Goal: Task Accomplishment & Management: Use online tool/utility

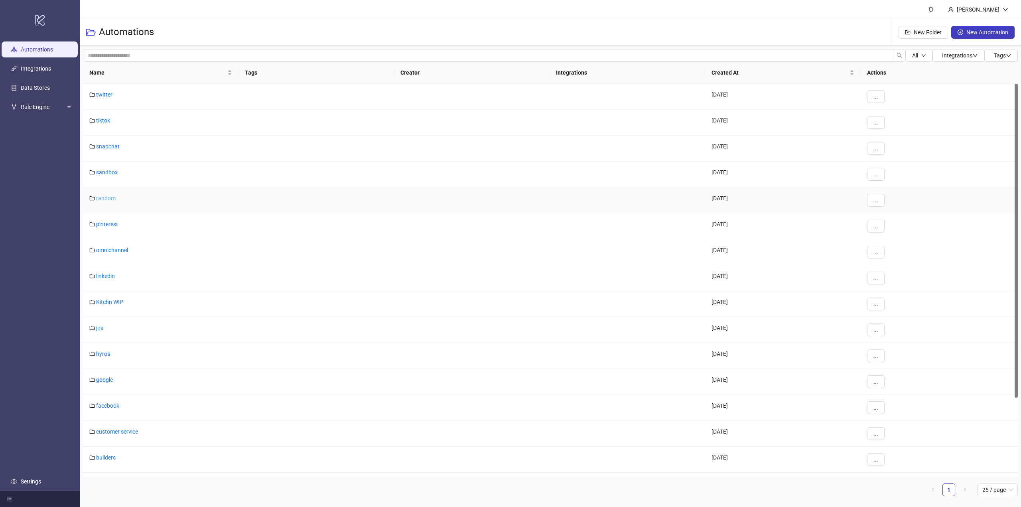
click at [109, 199] on link "random" at bounding box center [106, 198] width 20 height 6
click at [108, 200] on link "random" at bounding box center [106, 198] width 20 height 6
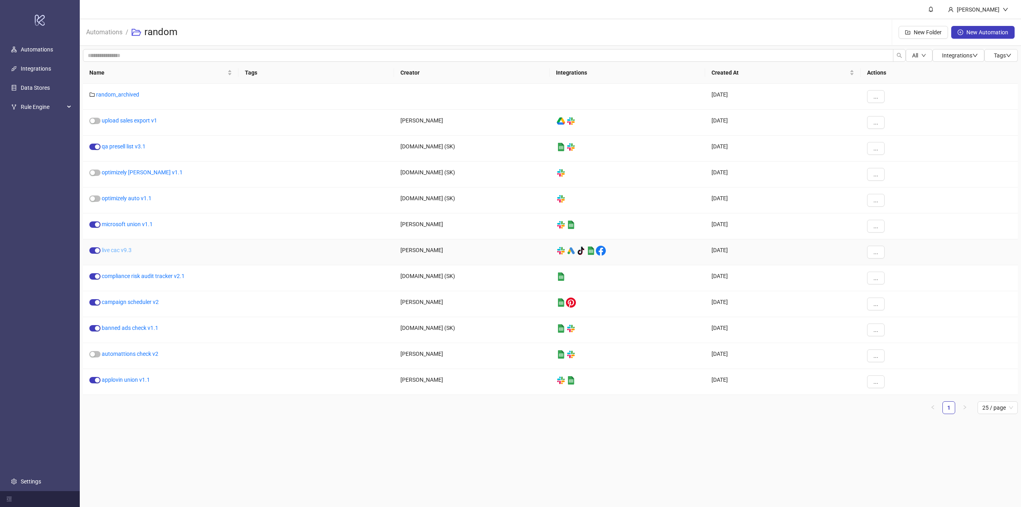
click at [121, 249] on link "live cac v9.3" at bounding box center [117, 250] width 30 height 6
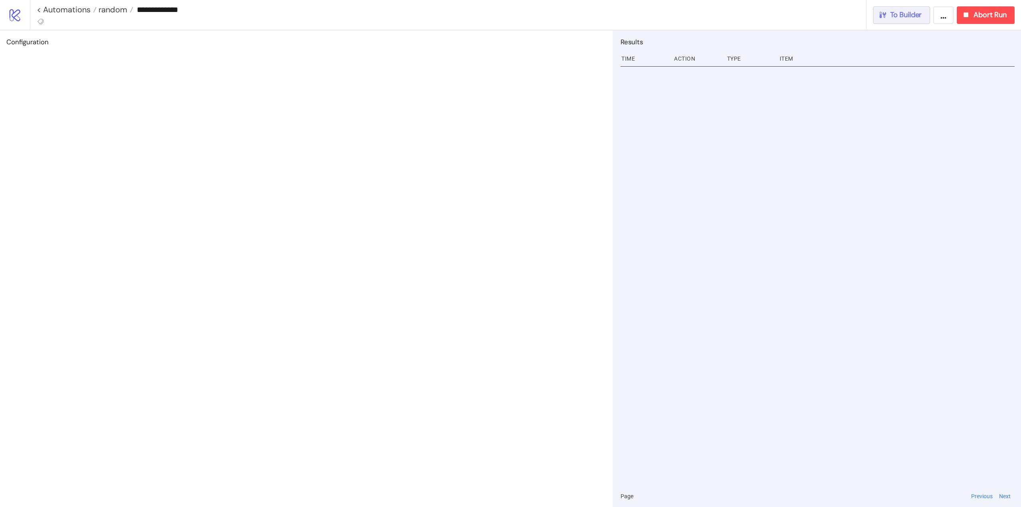
click at [903, 15] on span "To Builder" at bounding box center [906, 14] width 32 height 9
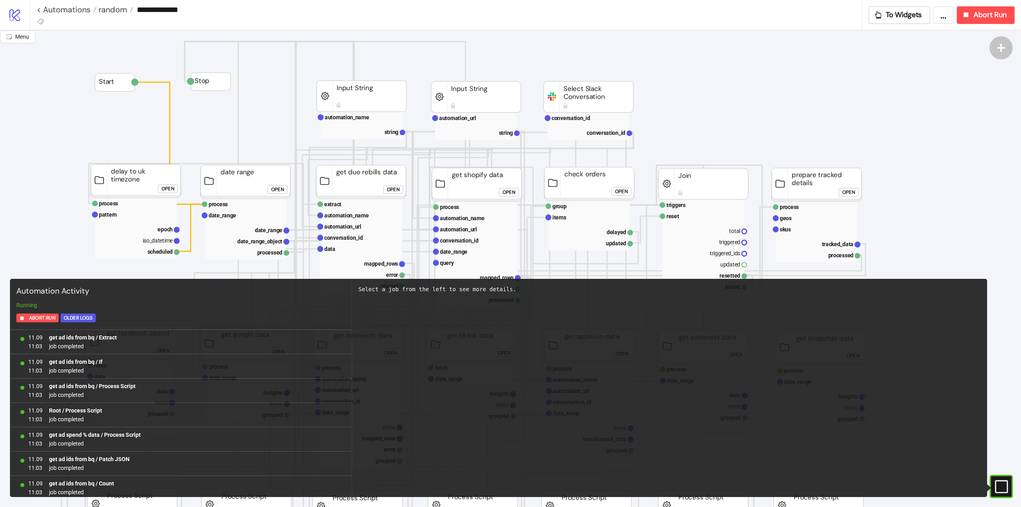
scroll to position [660, 0]
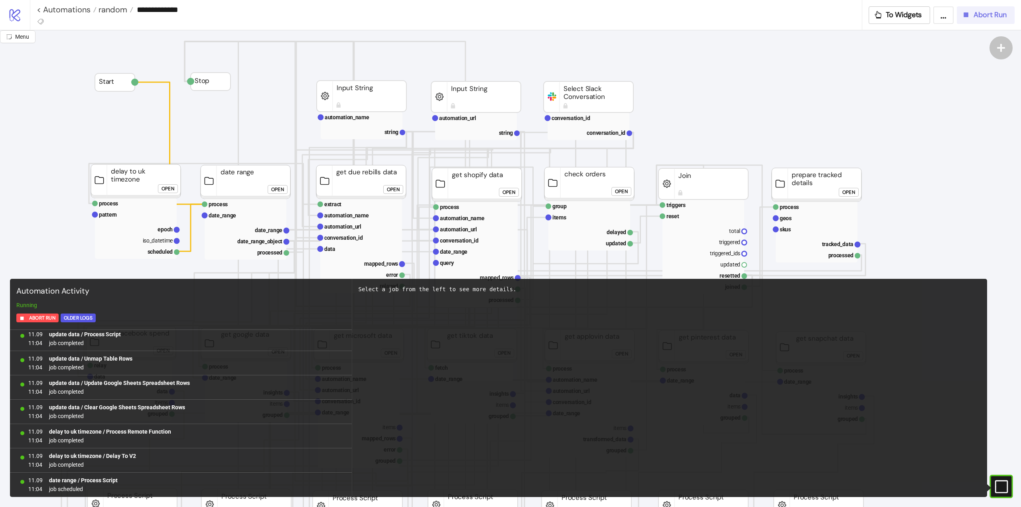
click at [970, 11] on icon "button" at bounding box center [965, 14] width 9 height 9
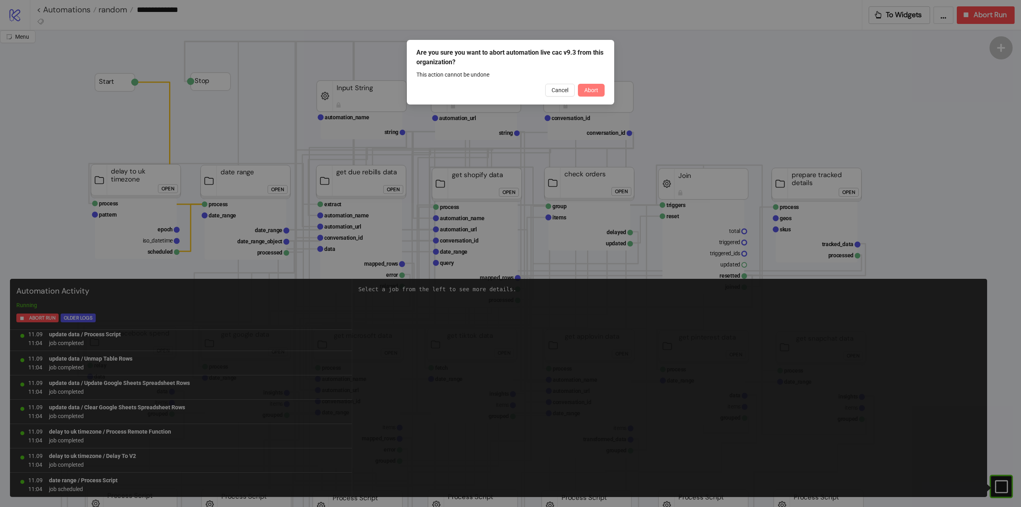
click at [591, 87] on span "Abort" at bounding box center [591, 90] width 14 height 6
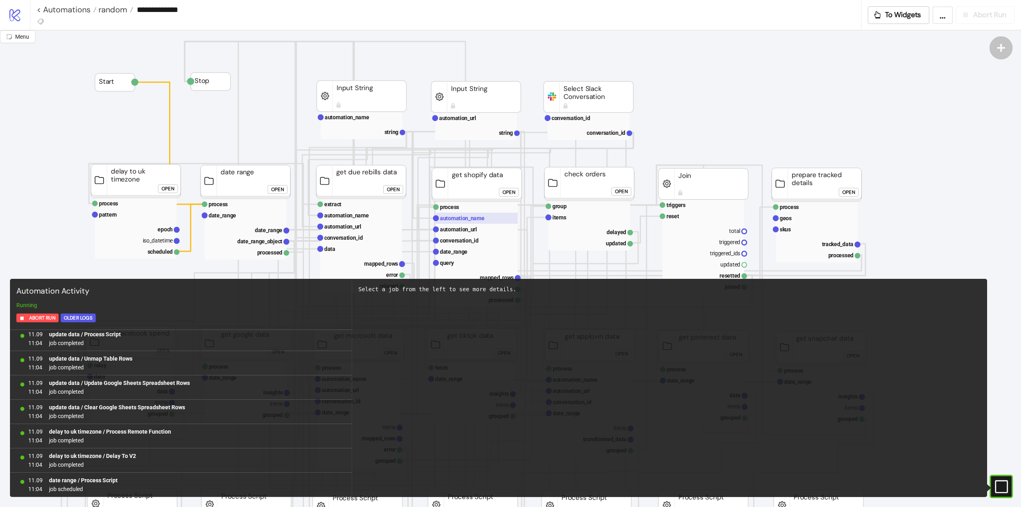
scroll to position [0, 0]
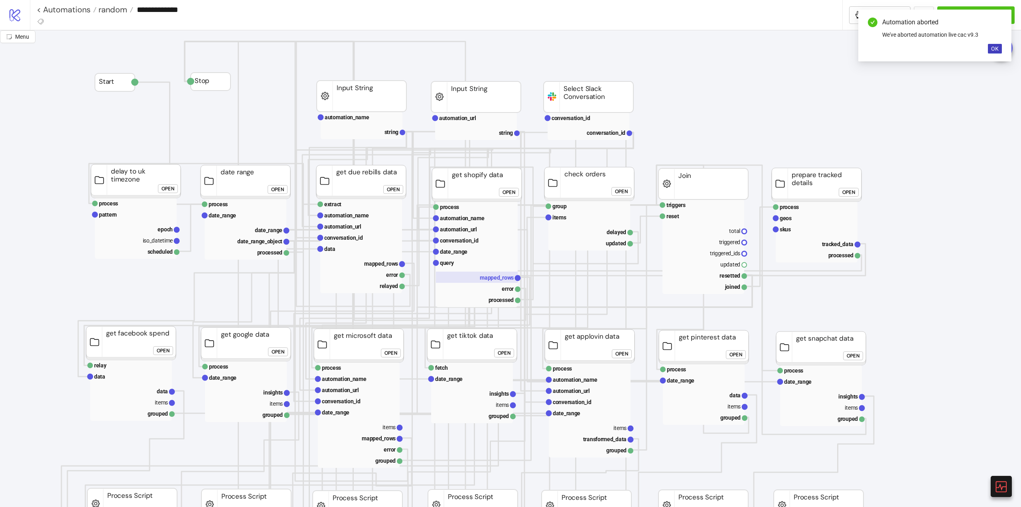
click at [497, 278] on text "mapped_rows" at bounding box center [497, 277] width 34 height 6
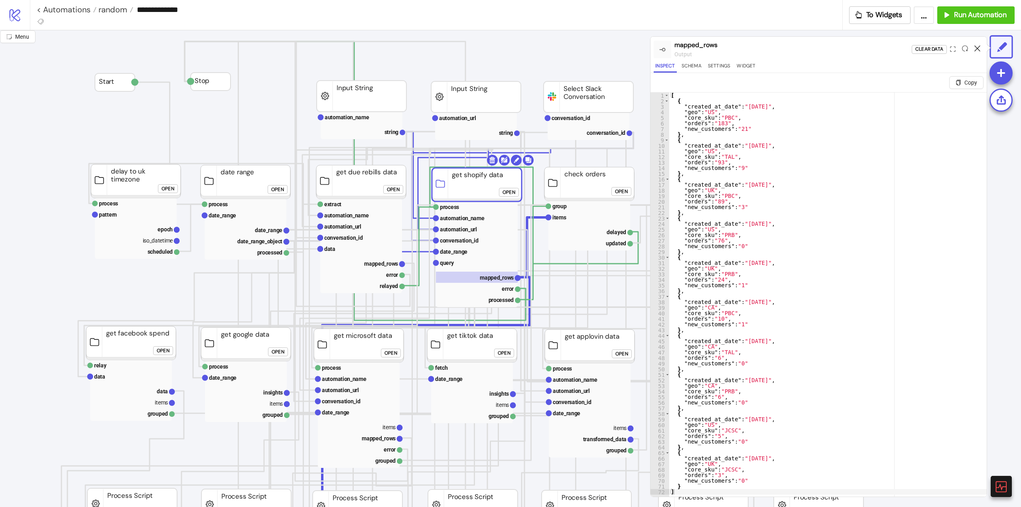
click at [975, 49] on icon at bounding box center [977, 48] width 6 height 6
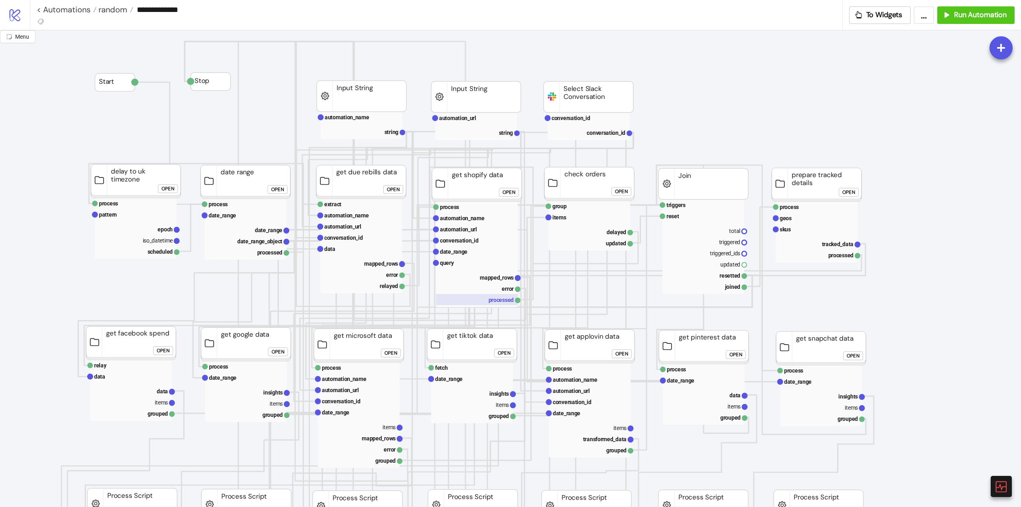
click at [502, 301] on rect at bounding box center [477, 299] width 82 height 11
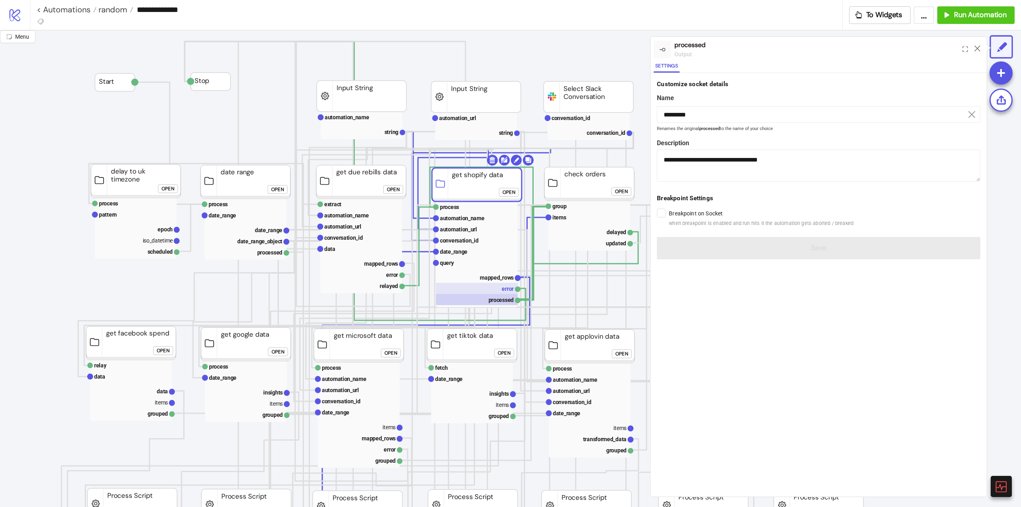
click at [507, 287] on rect at bounding box center [477, 288] width 82 height 11
type input "*****"
type textarea "**********"
click at [499, 302] on rect at bounding box center [477, 299] width 82 height 11
type input "*********"
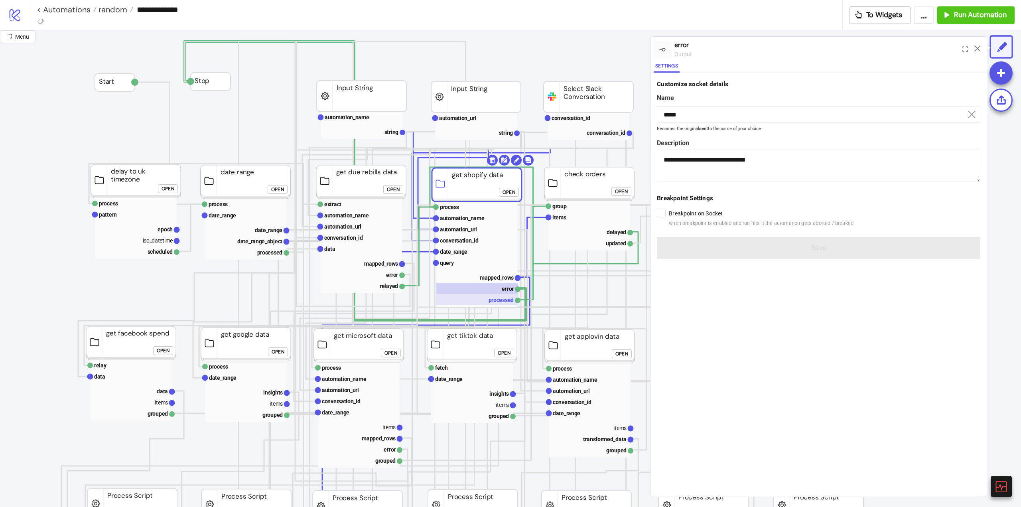
type textarea "**********"
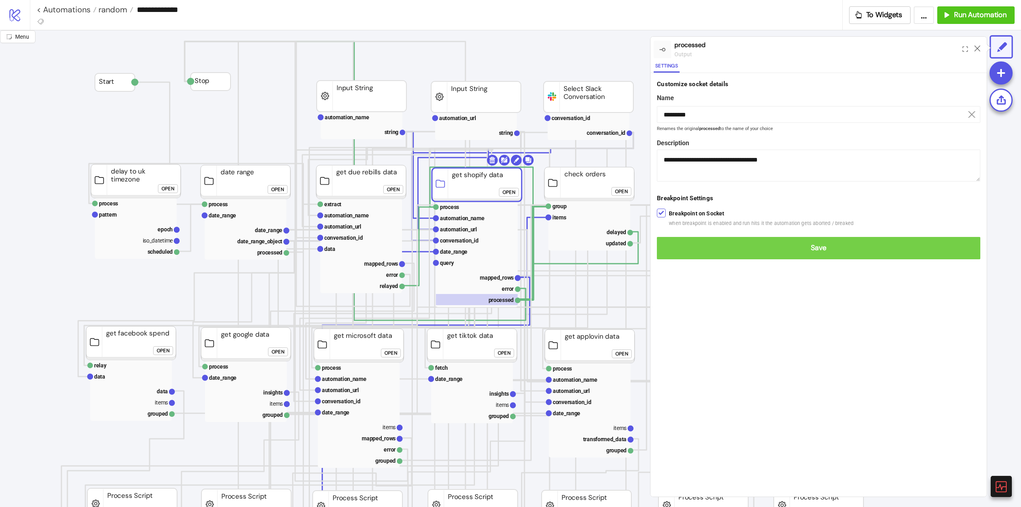
click at [668, 246] on span "Save" at bounding box center [818, 247] width 311 height 9
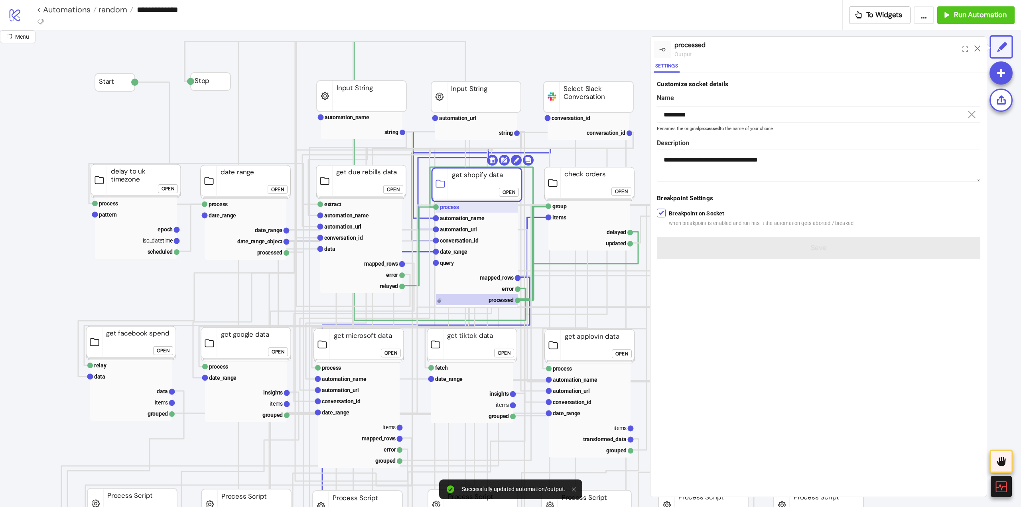
click at [452, 209] on text "process" at bounding box center [449, 207] width 19 height 6
type input "*******"
type textarea "**********"
click at [903, 49] on div "Run from here" at bounding box center [906, 49] width 37 height 9
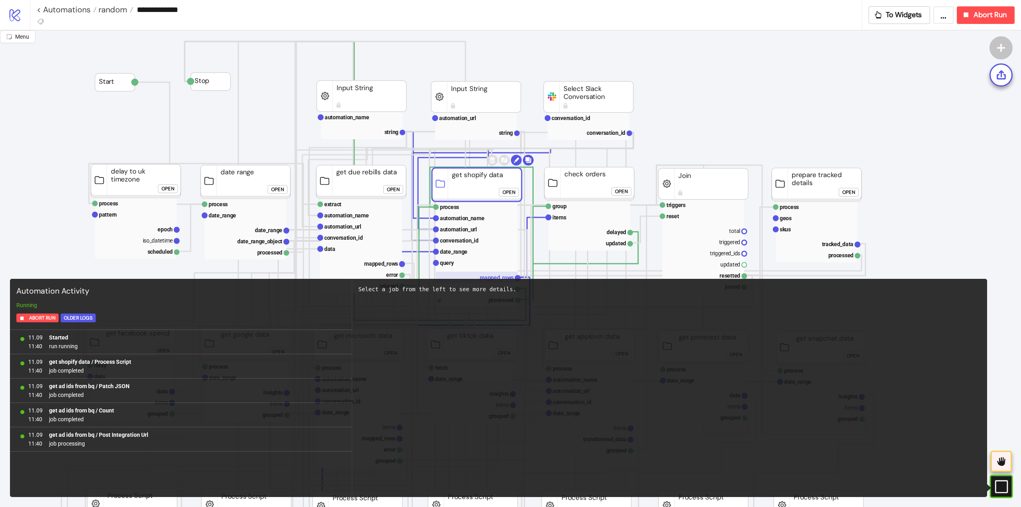
scroll to position [80, 0]
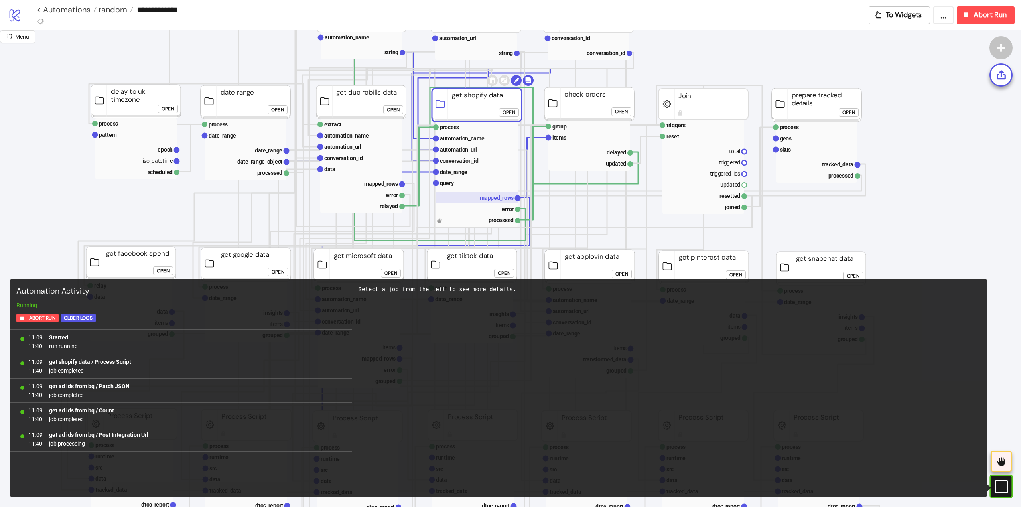
click at [484, 197] on text "mapped_rows" at bounding box center [497, 198] width 34 height 6
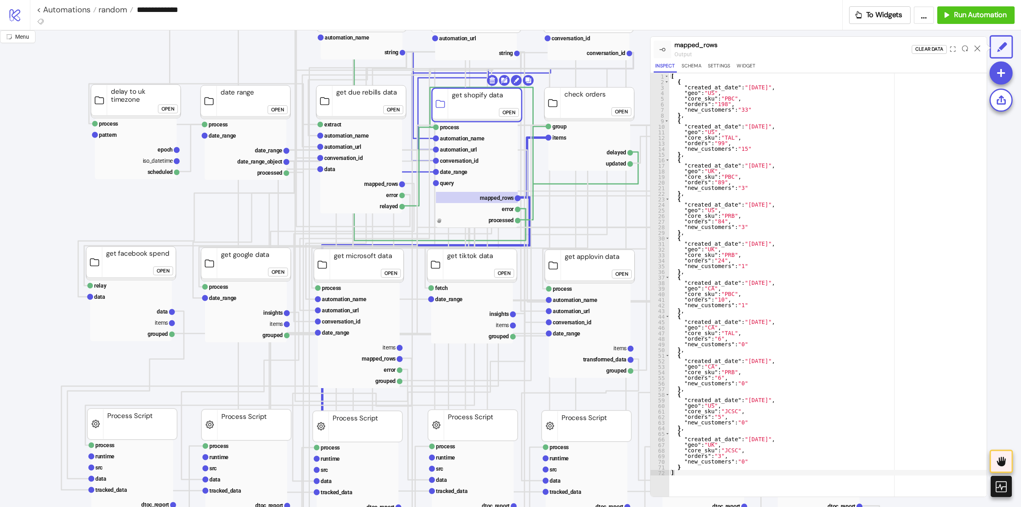
scroll to position [0, 0]
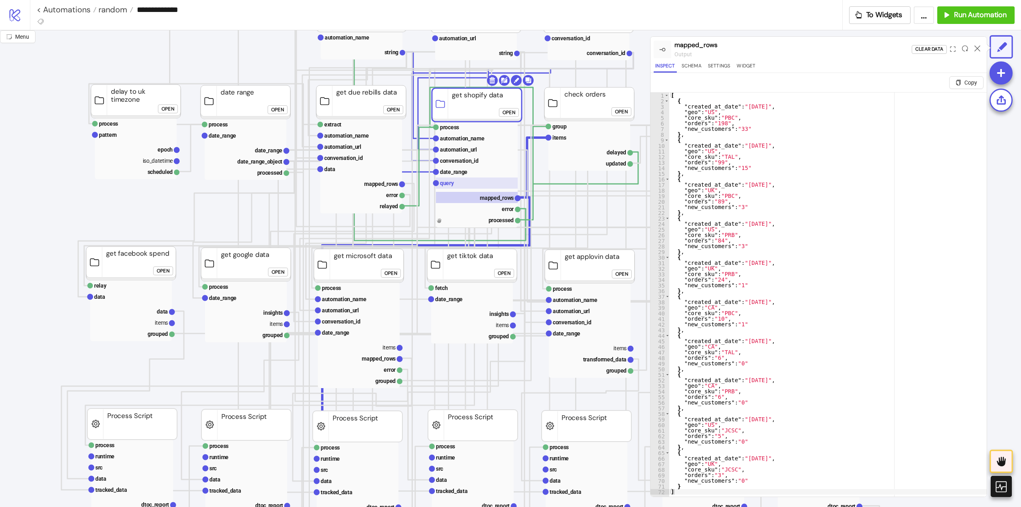
click at [458, 180] on rect at bounding box center [477, 182] width 82 height 11
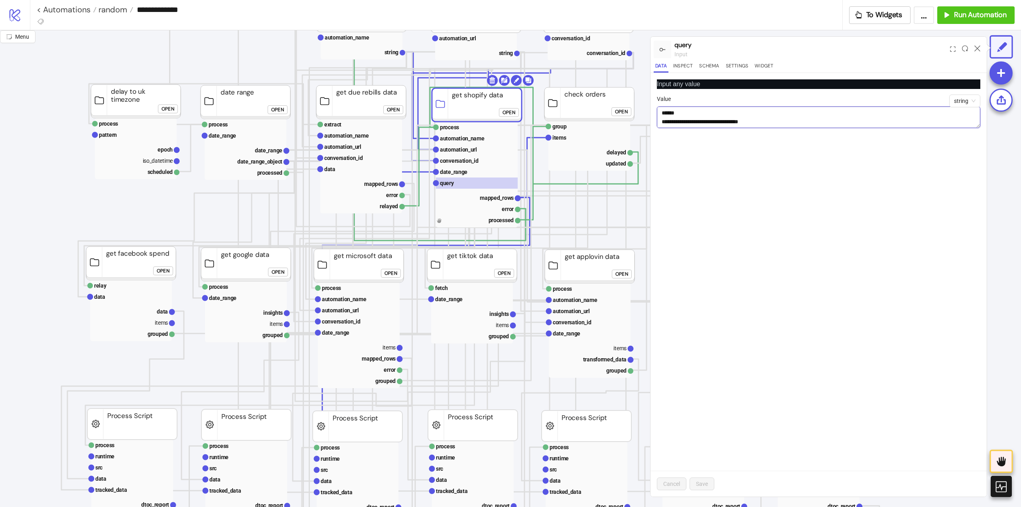
click at [728, 120] on textarea "**********" at bounding box center [818, 117] width 323 height 22
click at [974, 50] on icon at bounding box center [977, 48] width 6 height 6
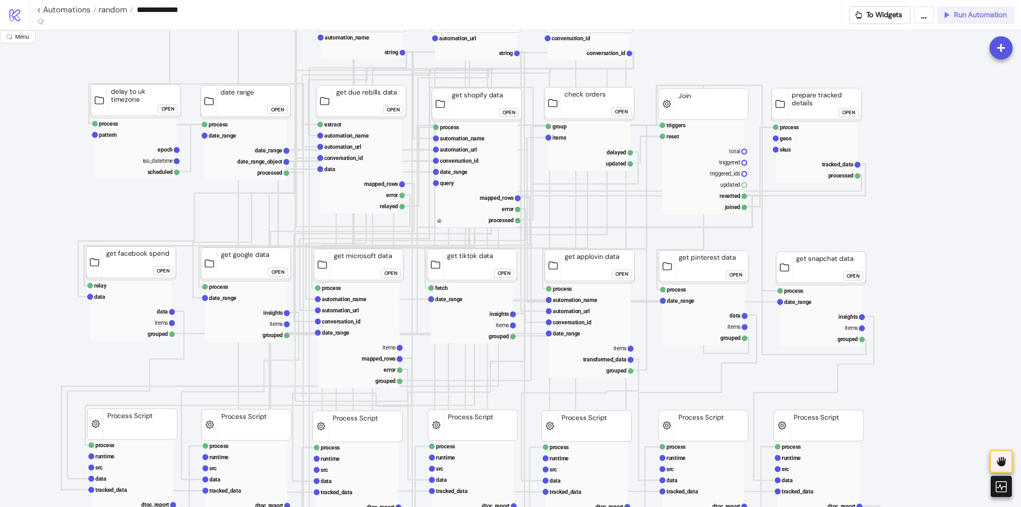
click at [961, 17] on span "Run Automation" at bounding box center [980, 14] width 53 height 9
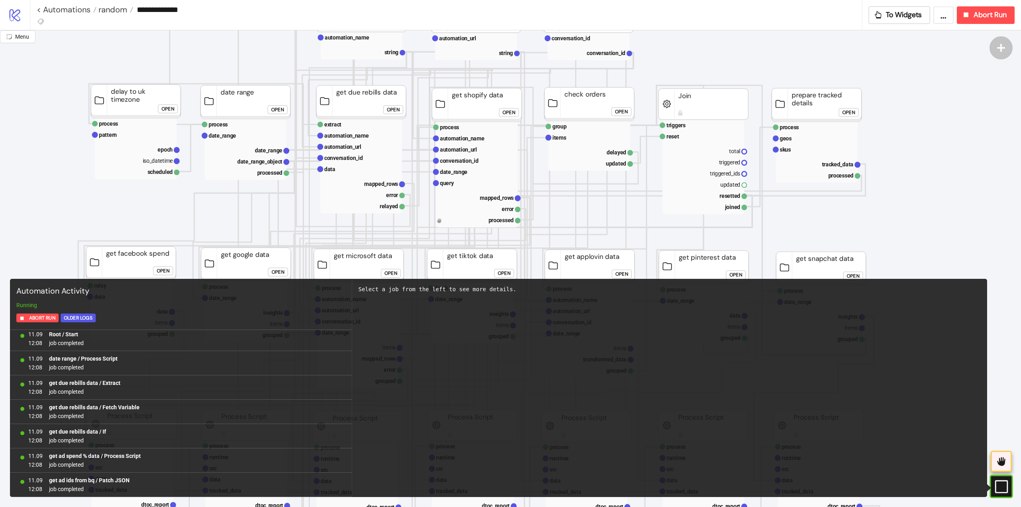
scroll to position [295, 0]
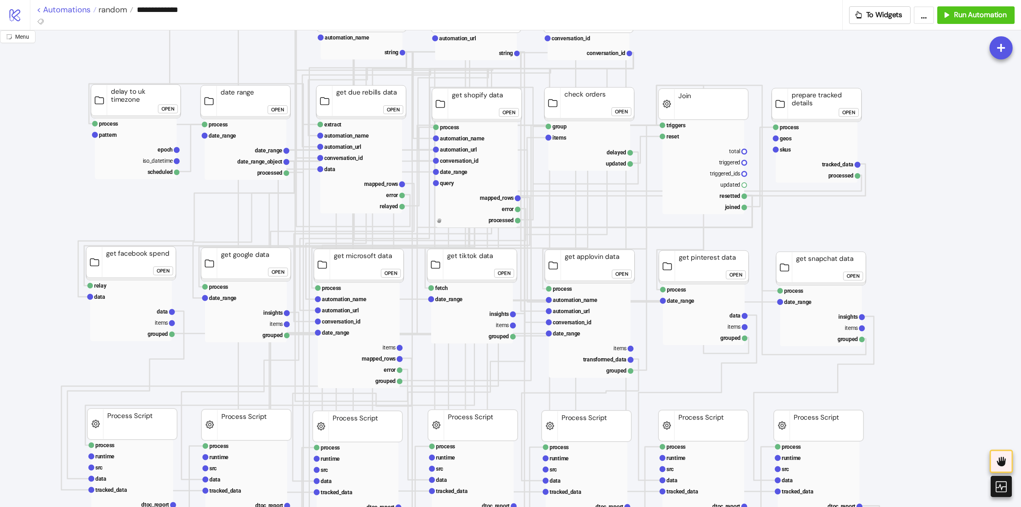
click at [67, 8] on link "< Automations" at bounding box center [67, 10] width 60 height 8
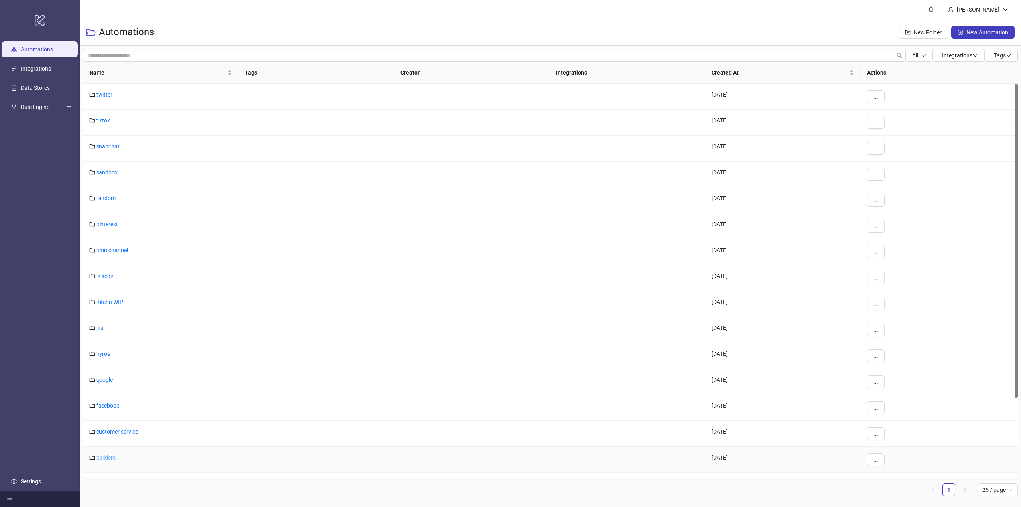
click at [108, 454] on div "builders" at bounding box center [160, 460] width 155 height 26
click at [108, 456] on link "builders" at bounding box center [106, 457] width 20 height 6
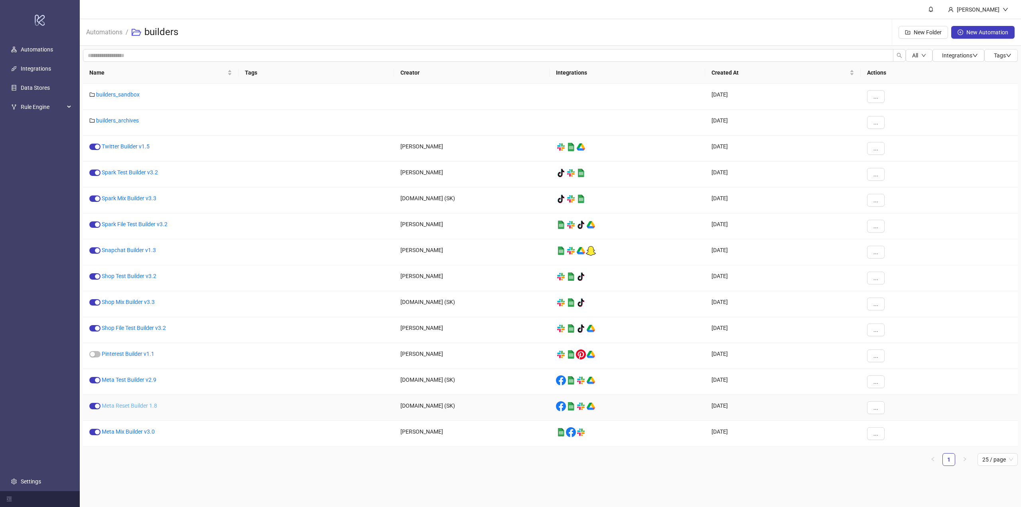
click at [126, 406] on link "Meta Reset Builder 1.8" at bounding box center [129, 405] width 55 height 6
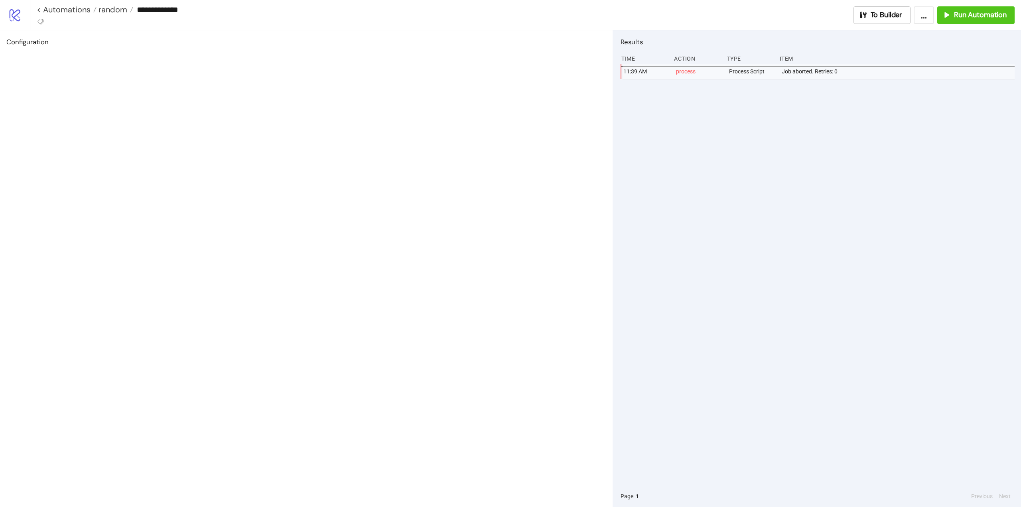
type input "**********"
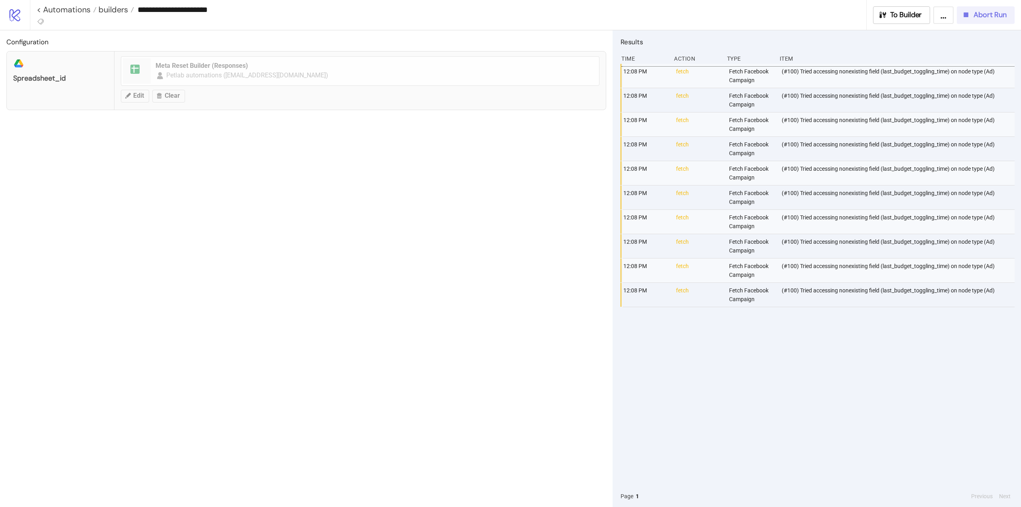
click at [958, 12] on button "Abort Run" at bounding box center [985, 15] width 58 height 18
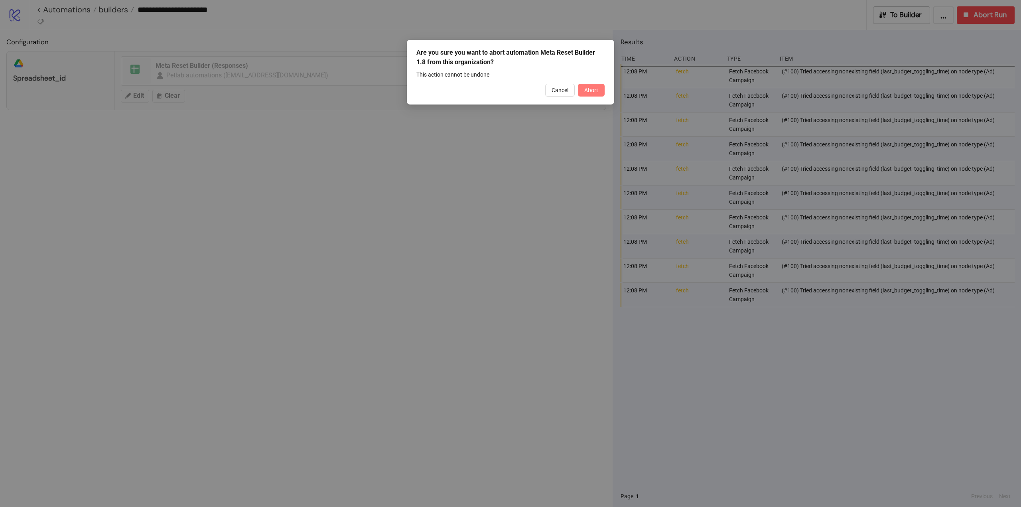
click at [592, 94] on button "Abort" at bounding box center [591, 90] width 27 height 13
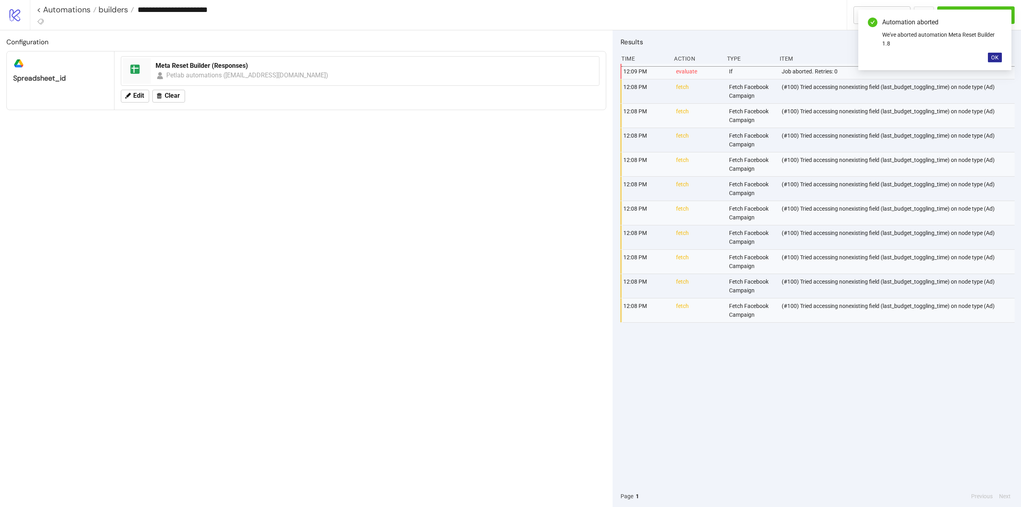
click at [999, 57] on button "OK" at bounding box center [995, 58] width 14 height 10
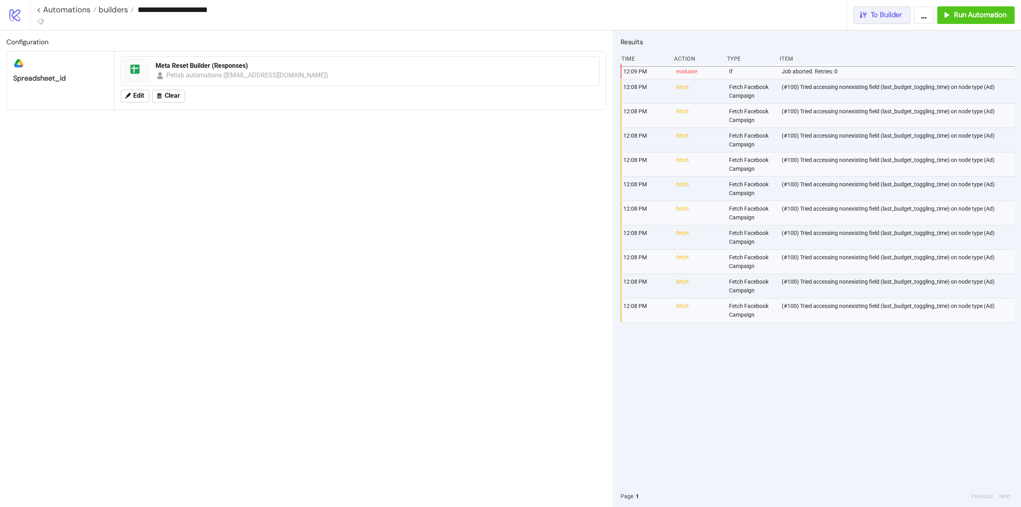
click at [896, 17] on span "To Builder" at bounding box center [886, 14] width 32 height 9
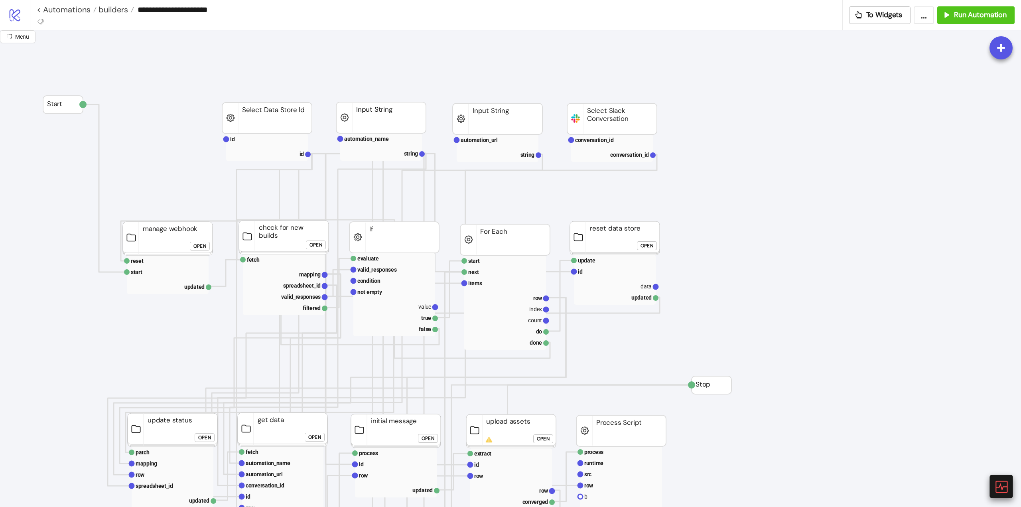
click at [998, 483] on icon at bounding box center [1001, 486] width 14 height 14
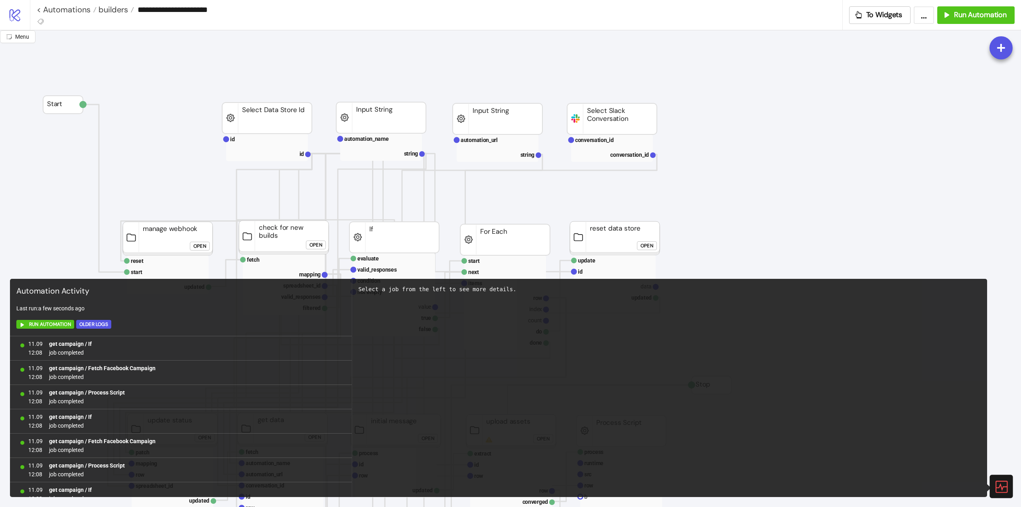
scroll to position [618, 0]
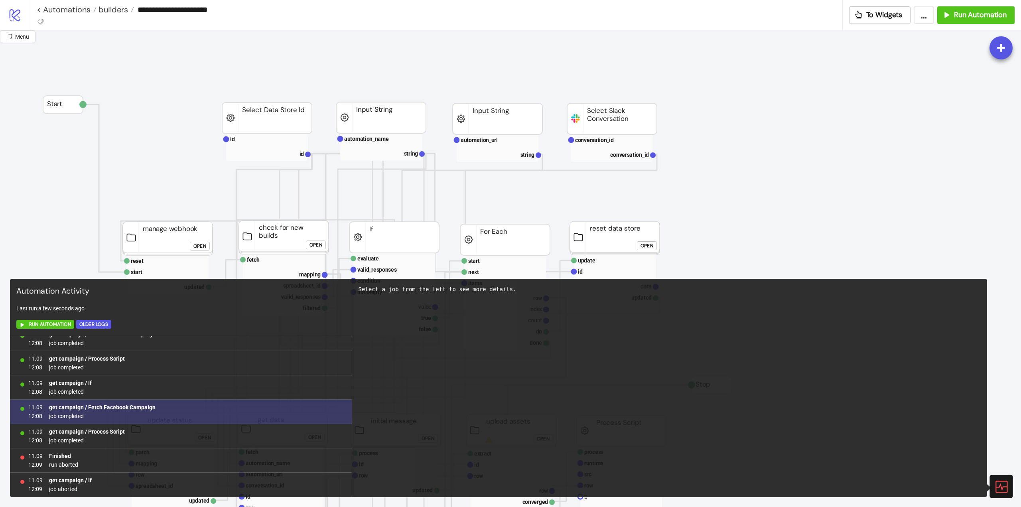
click at [114, 409] on b "get campaign / Fetch Facebook Campaign" at bounding box center [102, 407] width 106 height 6
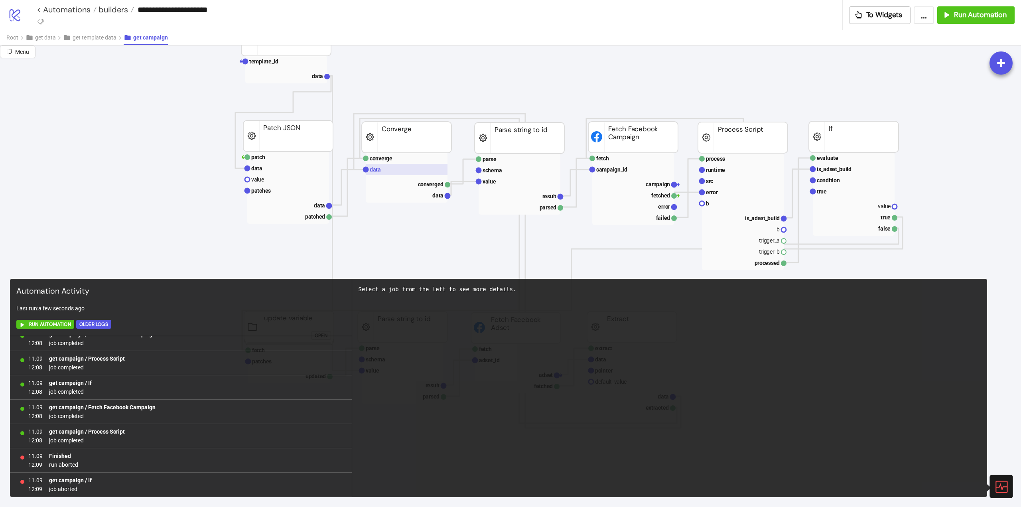
scroll to position [359, 0]
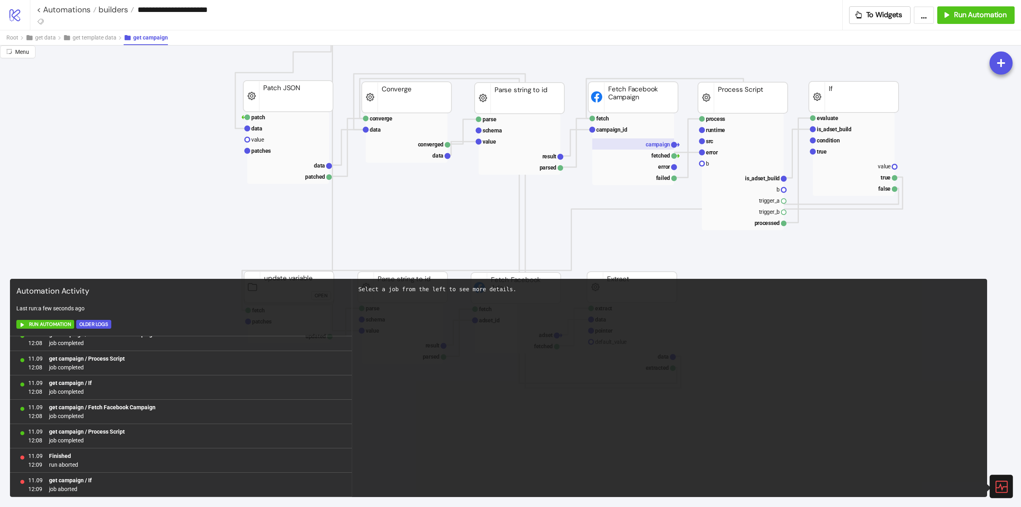
click at [656, 141] on text "campaign" at bounding box center [657, 144] width 24 height 6
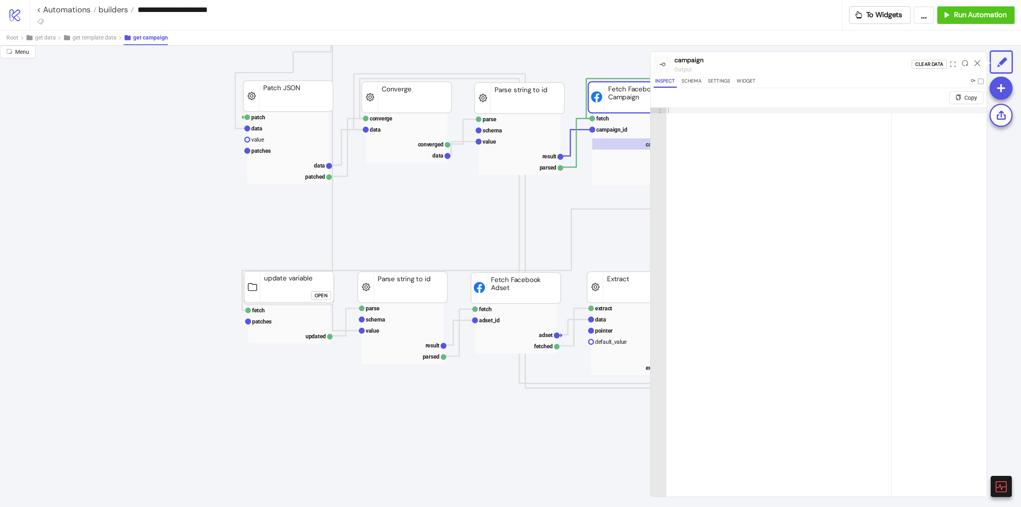
scroll to position [359, 199]
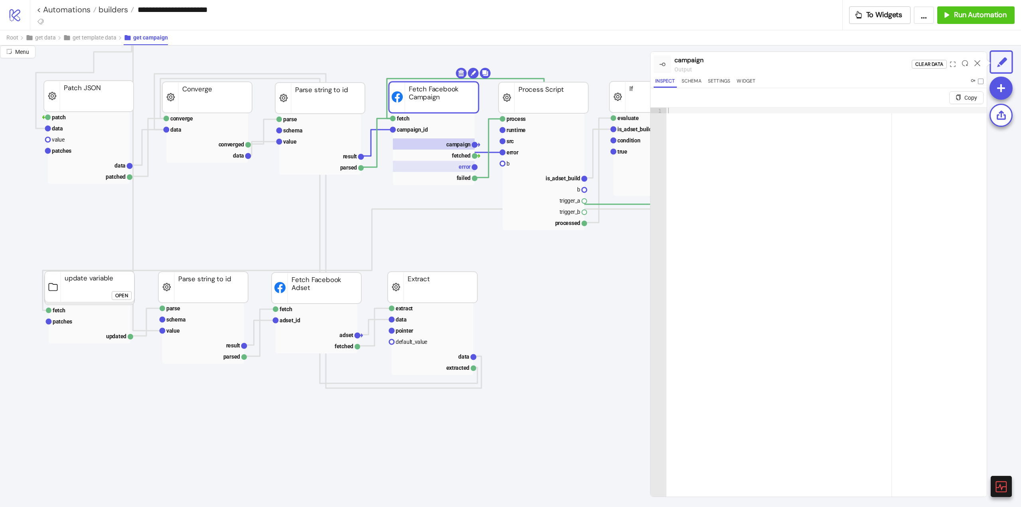
click at [457, 166] on rect at bounding box center [434, 166] width 82 height 11
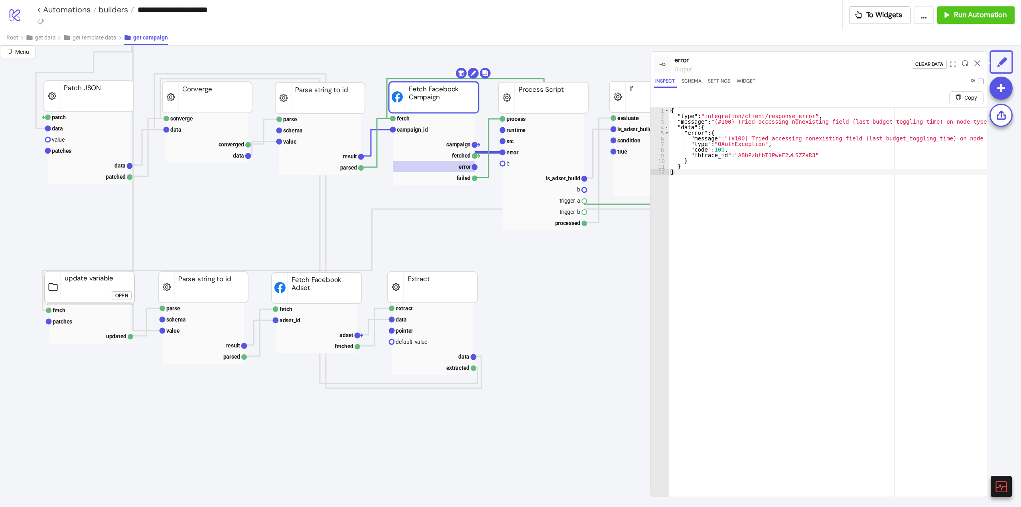
click at [753, 191] on div "{ "type" : "integration/client/response_error" , "message" : "(#100) Tried acce…" at bounding box center [827, 317] width 317 height 419
type textarea "* *"
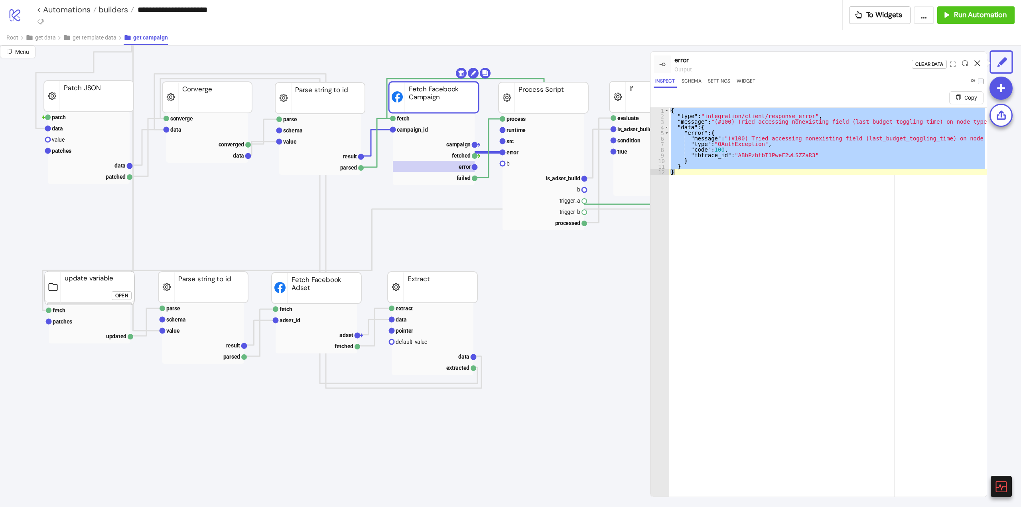
click at [976, 63] on icon at bounding box center [977, 63] width 6 height 6
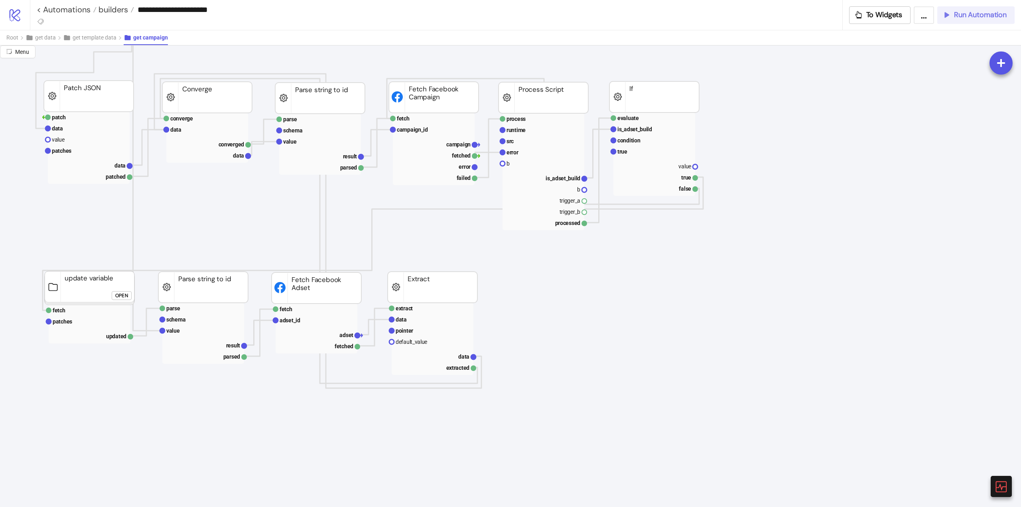
click at [952, 22] on button "Run Automation" at bounding box center [975, 15] width 77 height 18
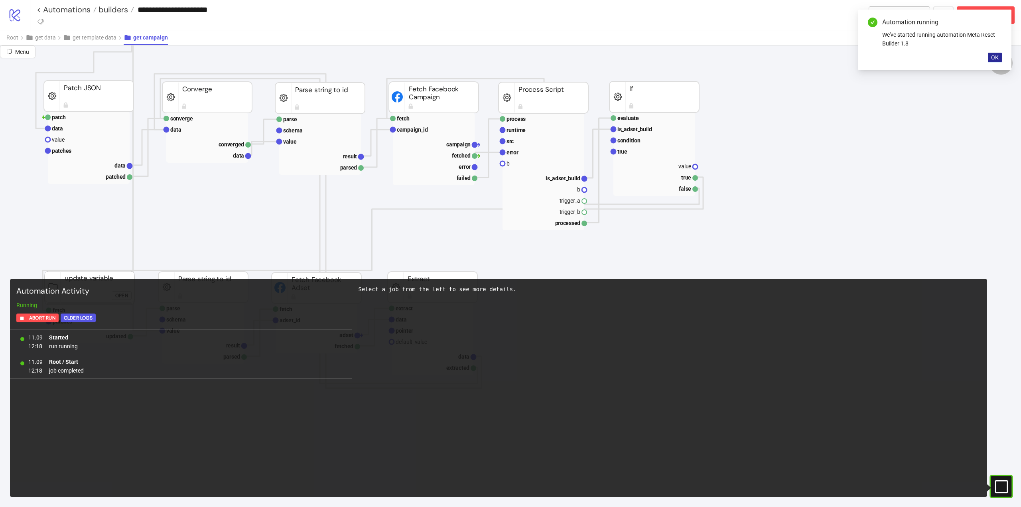
click at [995, 56] on span "OK" at bounding box center [995, 57] width 8 height 6
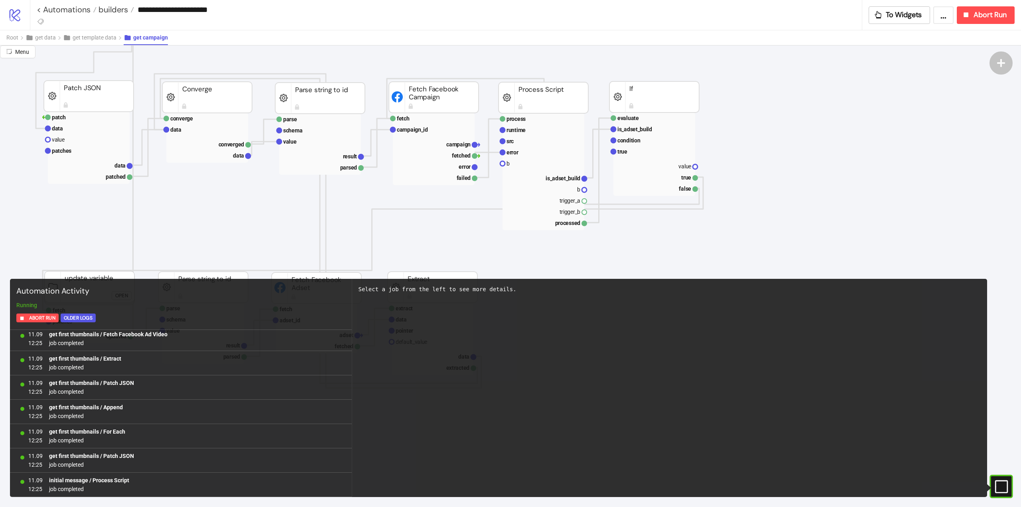
scroll to position [12188, 0]
click at [72, 11] on link "< Automations" at bounding box center [67, 10] width 60 height 8
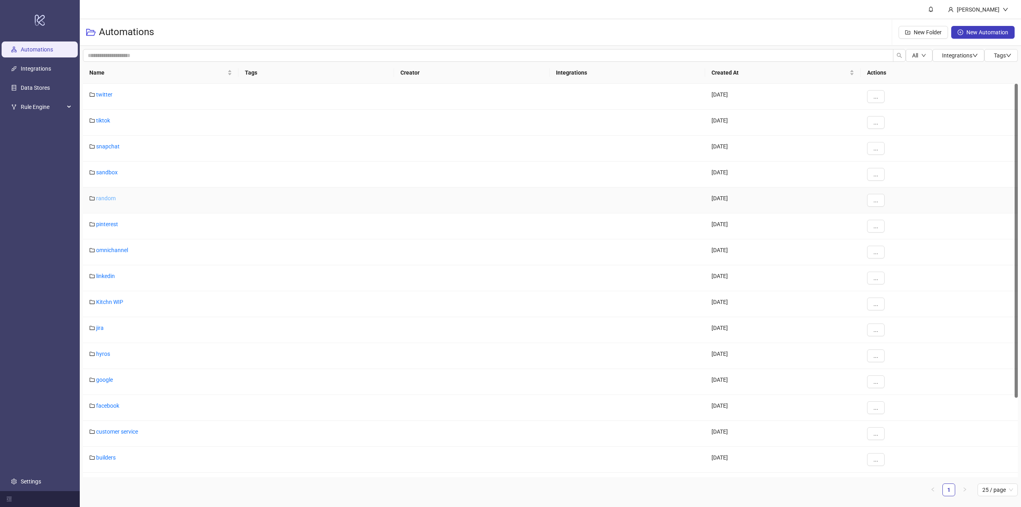
click at [115, 197] on link "random" at bounding box center [106, 198] width 20 height 6
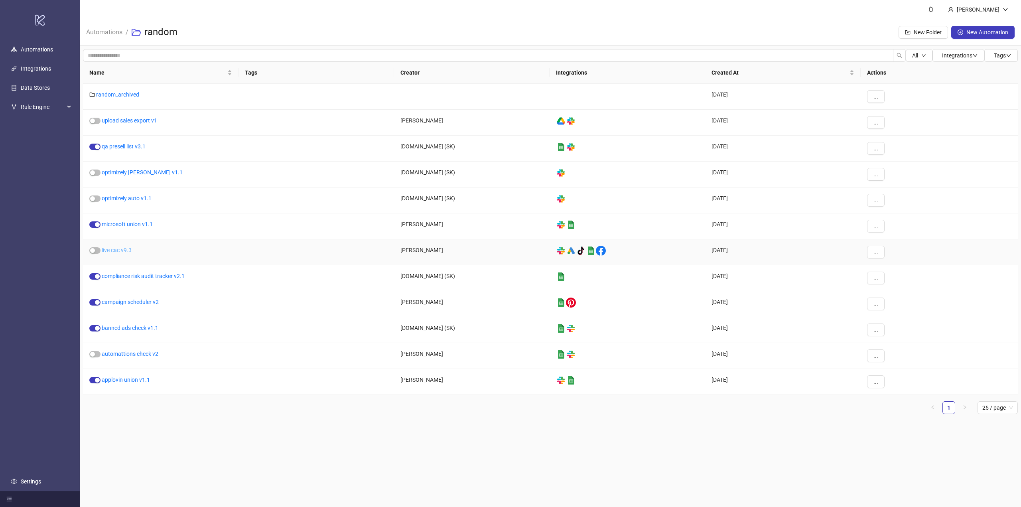
click at [116, 250] on link "live cac v9.3" at bounding box center [117, 250] width 30 height 6
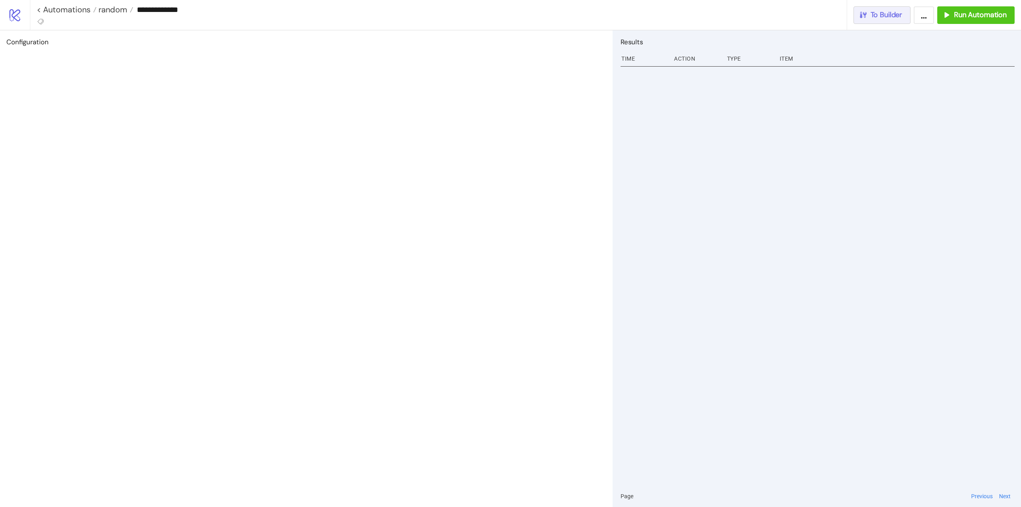
click at [884, 17] on span "To Builder" at bounding box center [886, 14] width 32 height 9
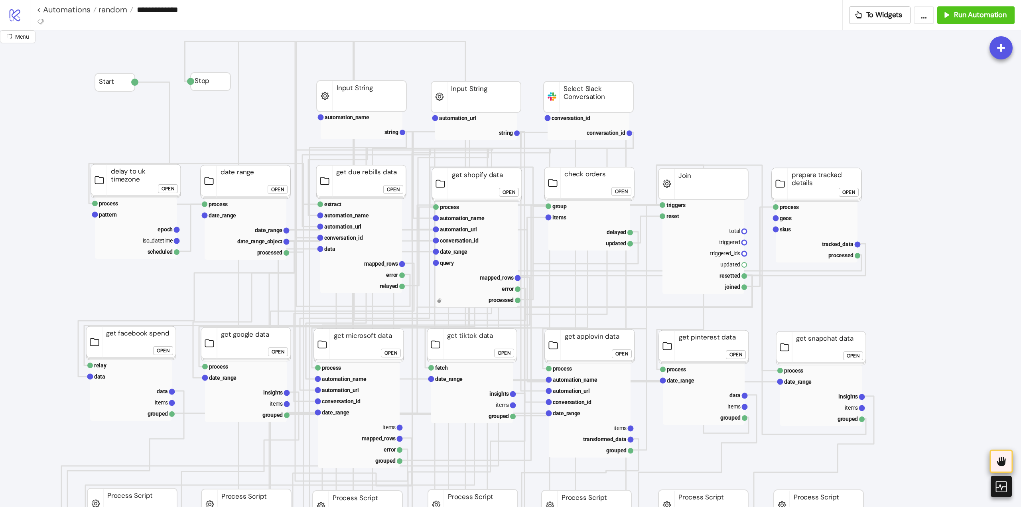
click at [998, 461] on icon at bounding box center [1000, 462] width 9 height 10
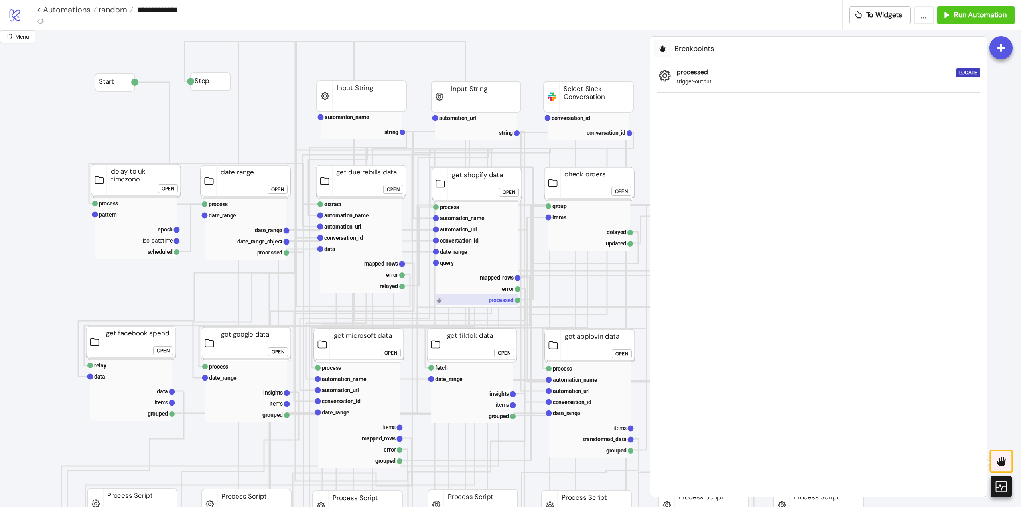
click at [499, 299] on rect at bounding box center [477, 299] width 82 height 11
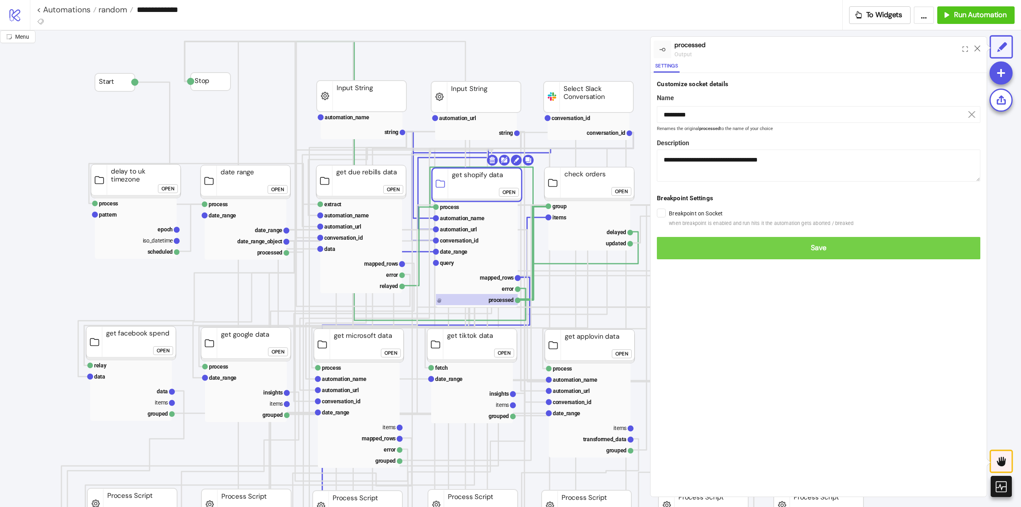
click at [668, 252] on span "Save" at bounding box center [818, 247] width 311 height 9
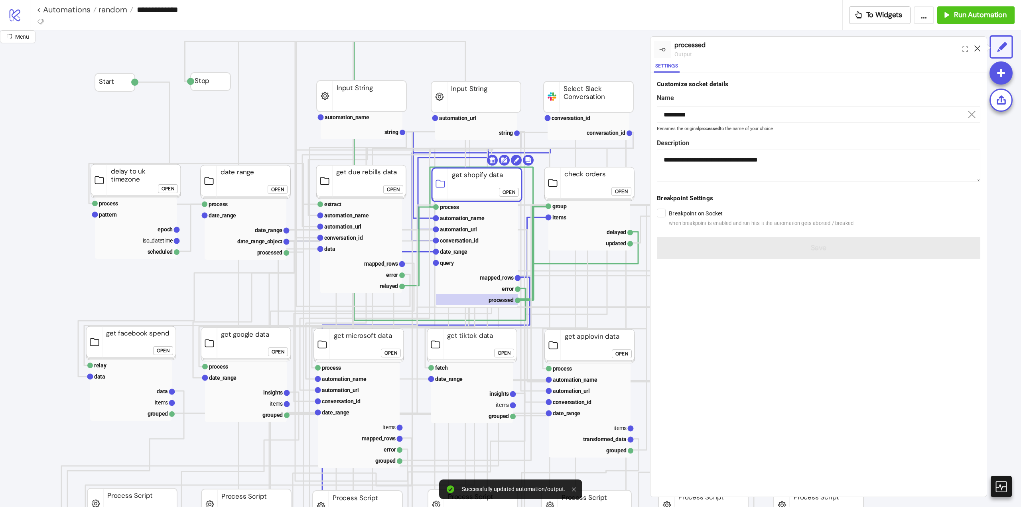
click at [974, 48] on div at bounding box center [977, 50] width 12 height 22
click at [976, 47] on icon at bounding box center [977, 48] width 6 height 6
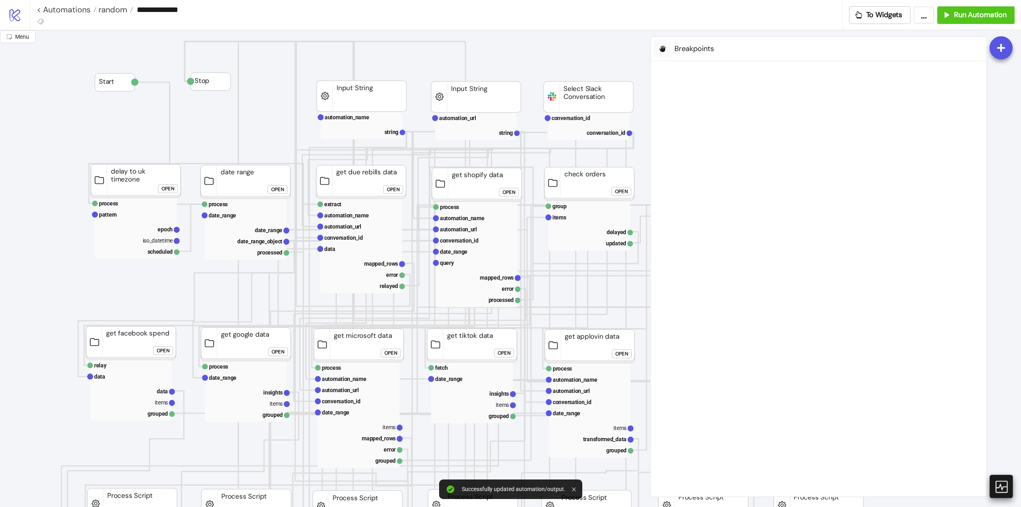
click at [1001, 486] on icon at bounding box center [1001, 486] width 14 height 14
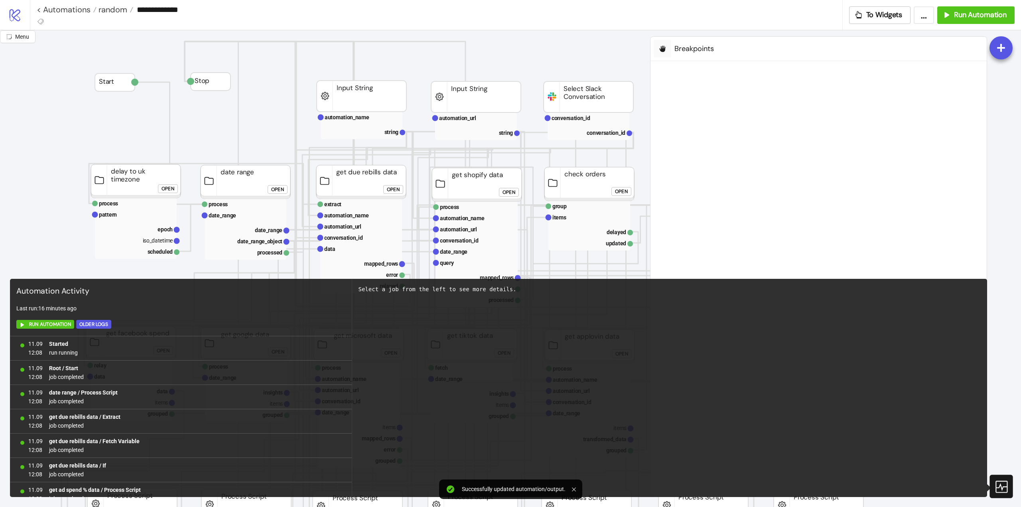
scroll to position [423, 0]
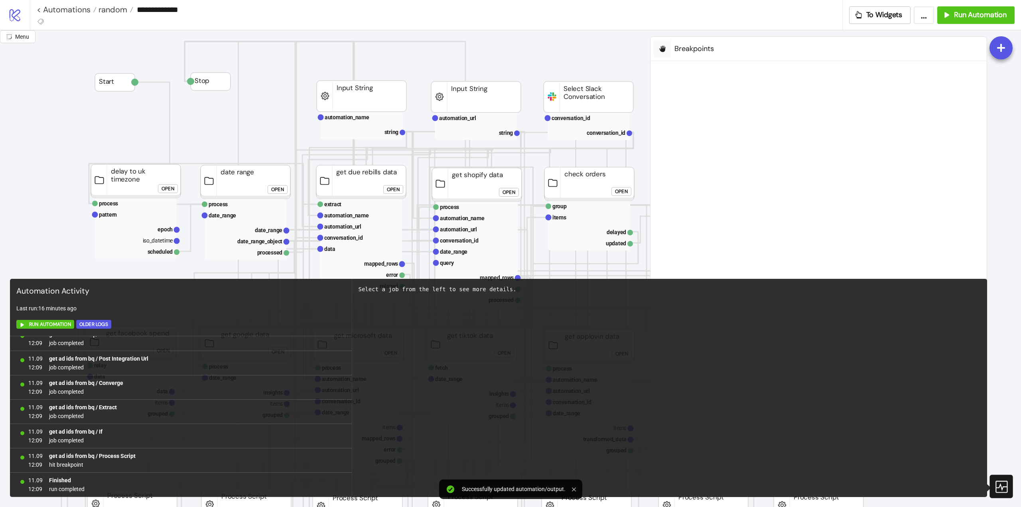
click at [1001, 488] on icon at bounding box center [1001, 486] width 12 height 12
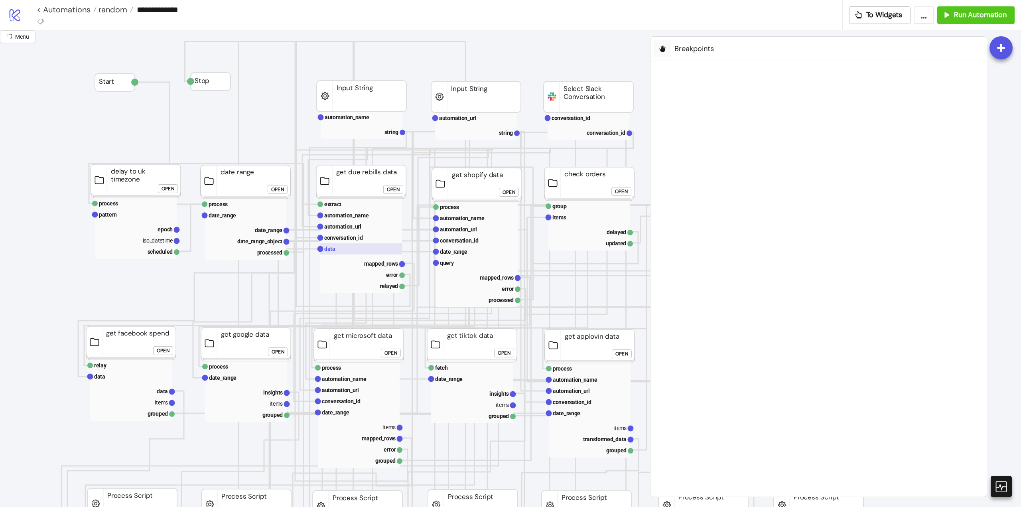
click at [361, 252] on rect at bounding box center [361, 248] width 82 height 11
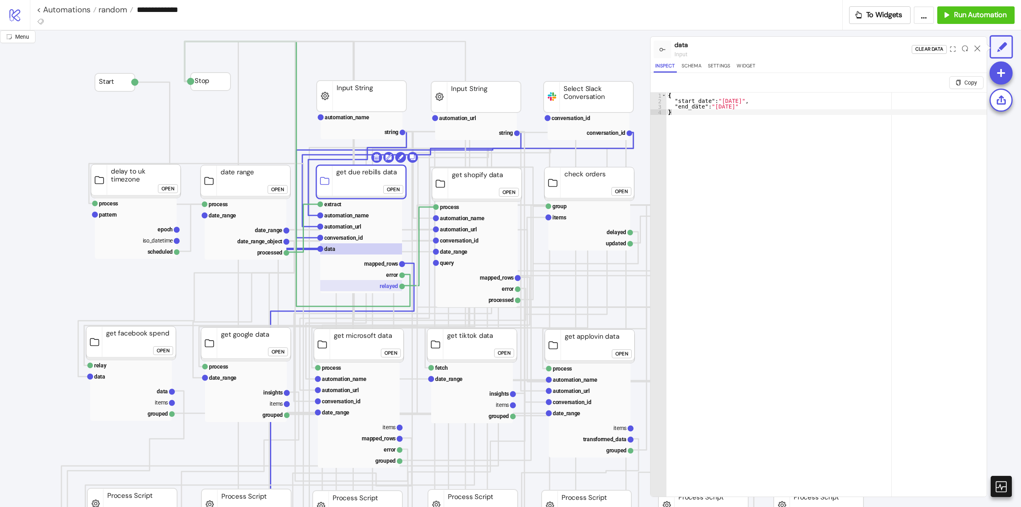
click at [383, 282] on rect at bounding box center [361, 285] width 82 height 11
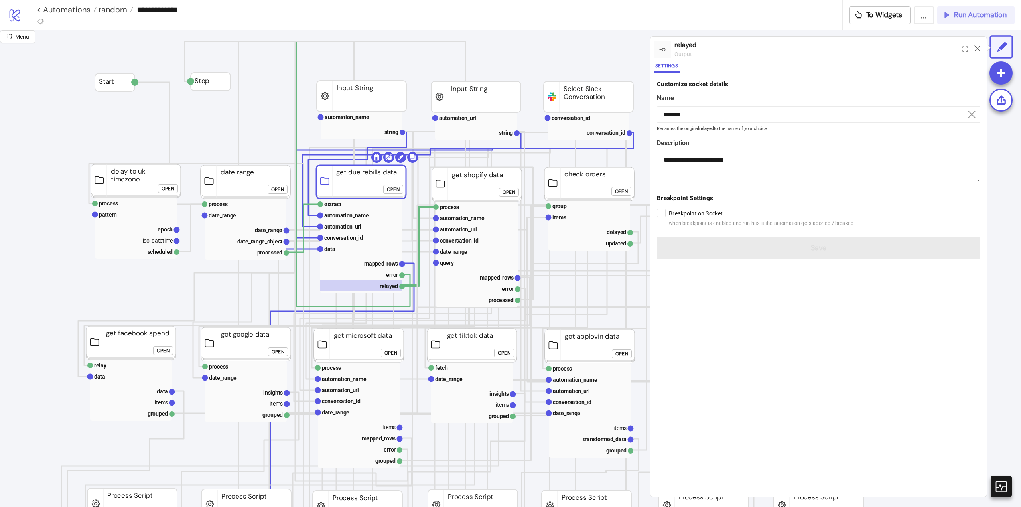
click at [957, 16] on span "Run Automation" at bounding box center [980, 14] width 53 height 9
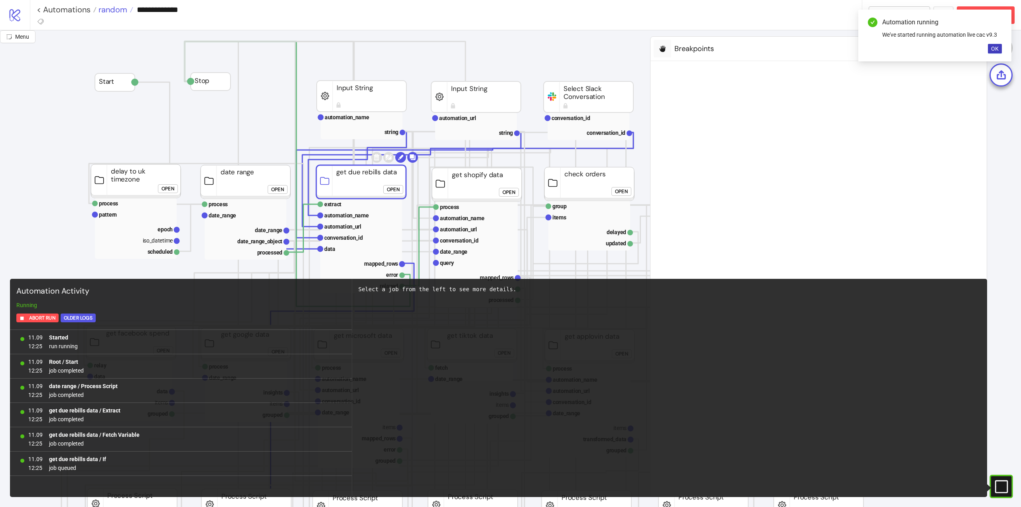
click at [109, 10] on span "random" at bounding box center [111, 9] width 31 height 10
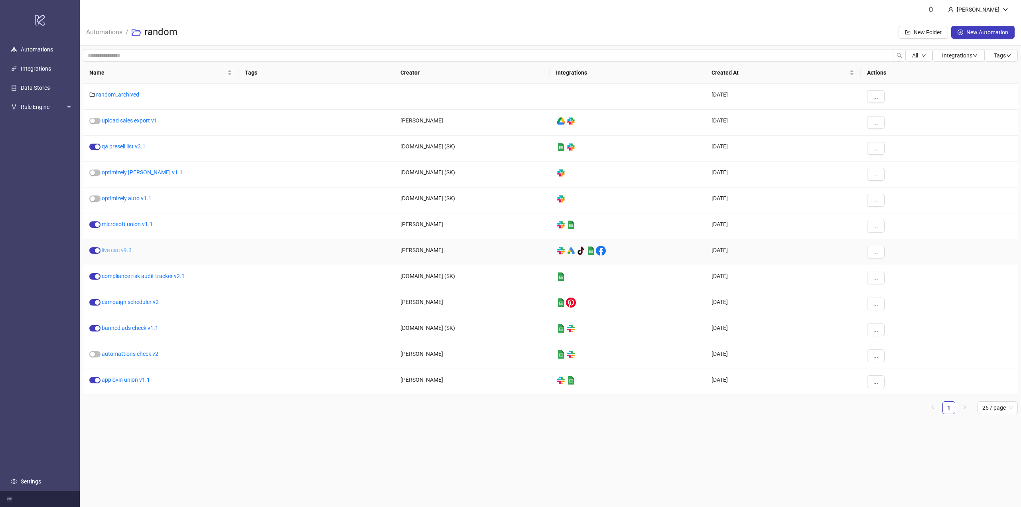
click at [118, 249] on link "live cac v9.3" at bounding box center [117, 250] width 30 height 6
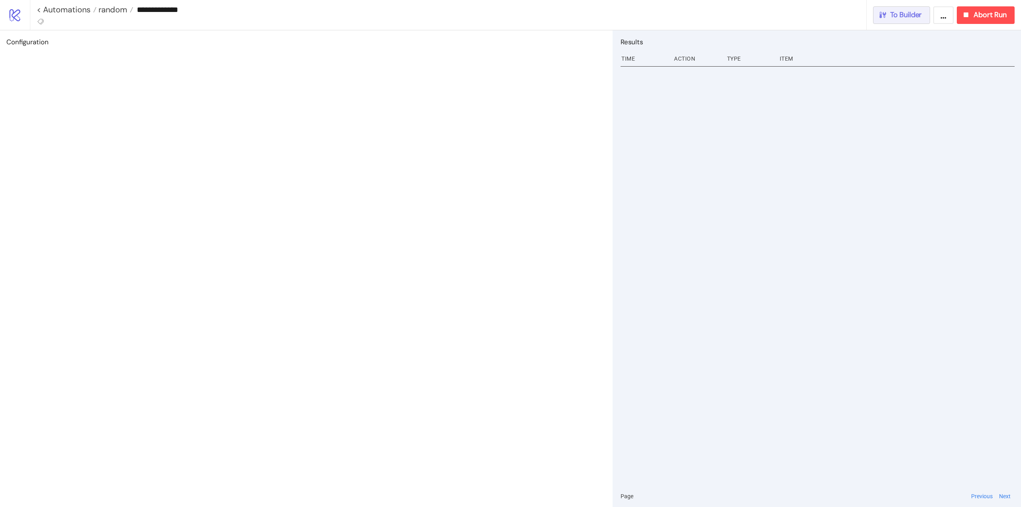
click at [913, 15] on span "To Builder" at bounding box center [906, 14] width 32 height 9
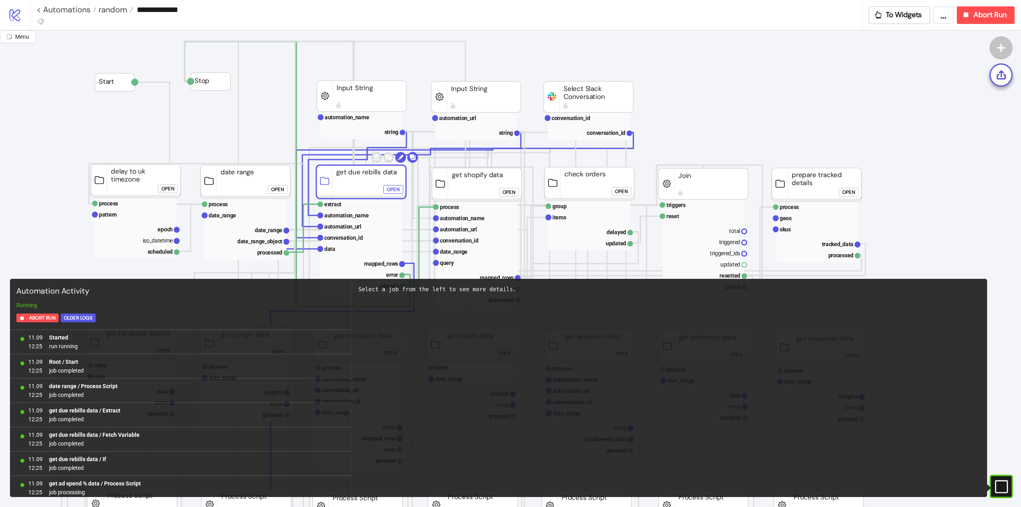
scroll to position [3, 0]
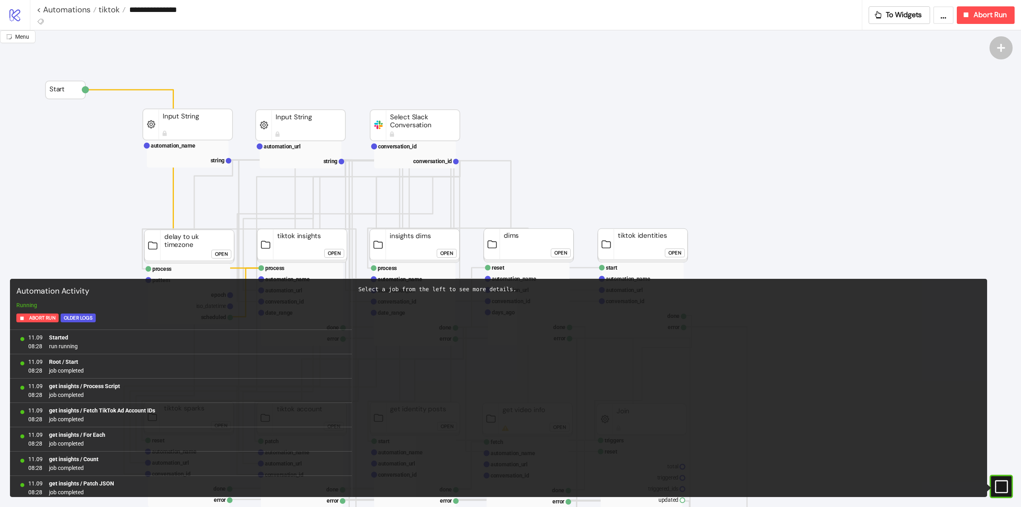
scroll to position [40, 0]
